Goal: Find specific page/section: Find specific page/section

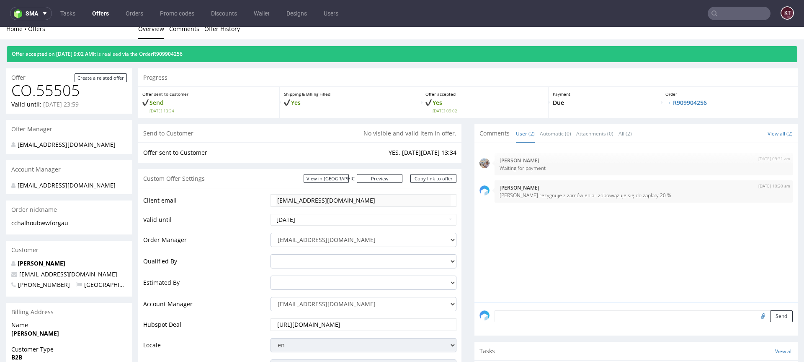
scroll to position [10, 0]
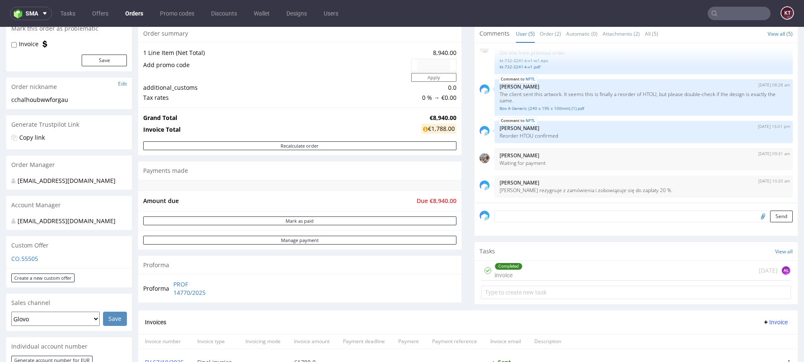
scroll to position [92, 0]
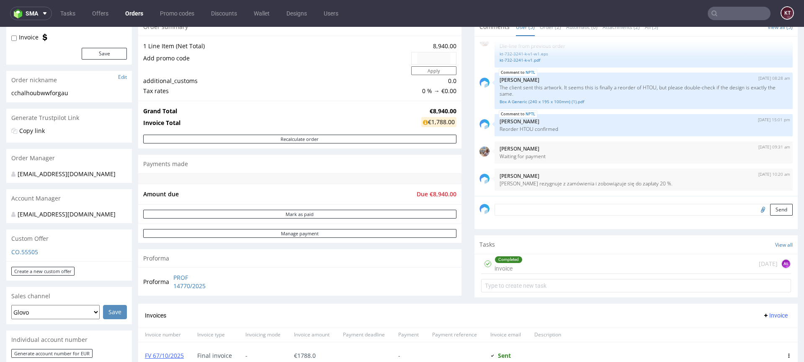
click at [438, 190] on span "Due €8,940.00" at bounding box center [437, 194] width 40 height 8
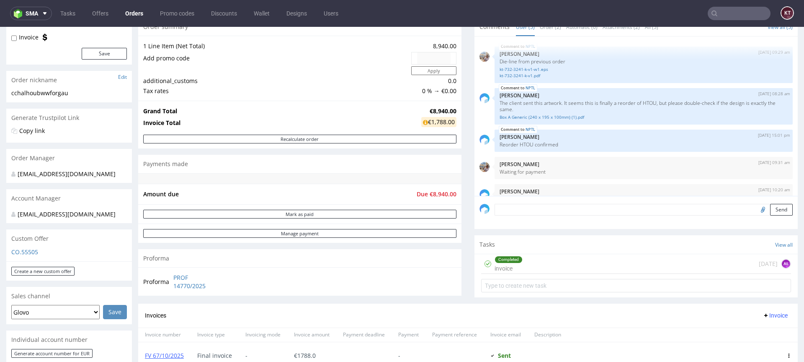
scroll to position [0, 0]
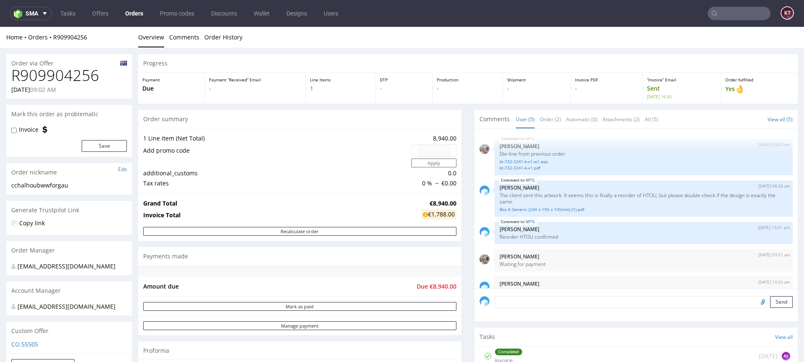
click at [92, 74] on h1 "R909904256" at bounding box center [69, 75] width 116 height 17
copy h1 "R909904256"
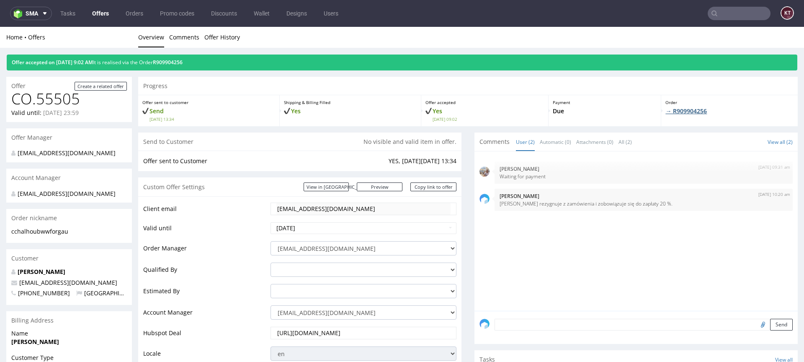
click at [680, 110] on link "→ R909904256" at bounding box center [686, 111] width 41 height 8
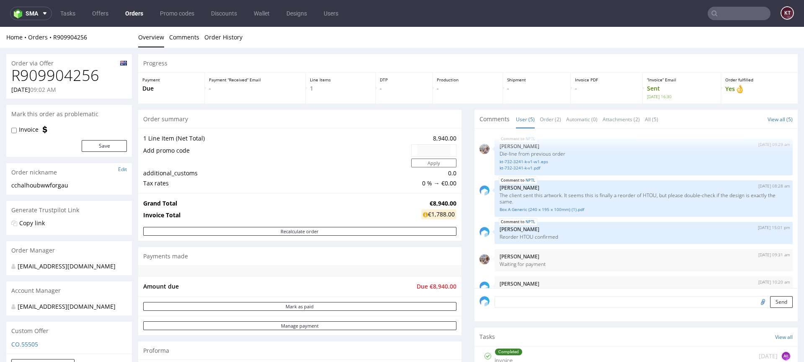
scroll to position [15, 0]
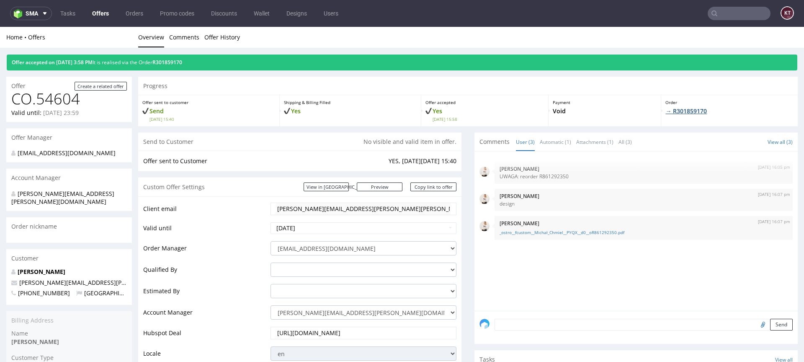
click at [688, 109] on link "→ R301859170" at bounding box center [686, 111] width 41 height 8
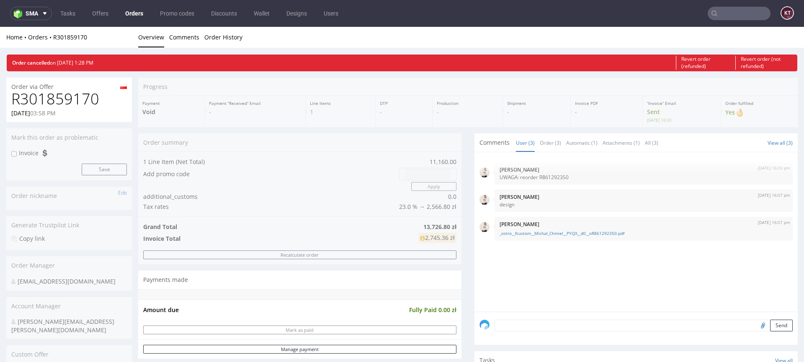
click at [75, 99] on h1 "R301859170" at bounding box center [69, 98] width 116 height 17
copy h1 "R301859170"
